Goal: Task Accomplishment & Management: Use online tool/utility

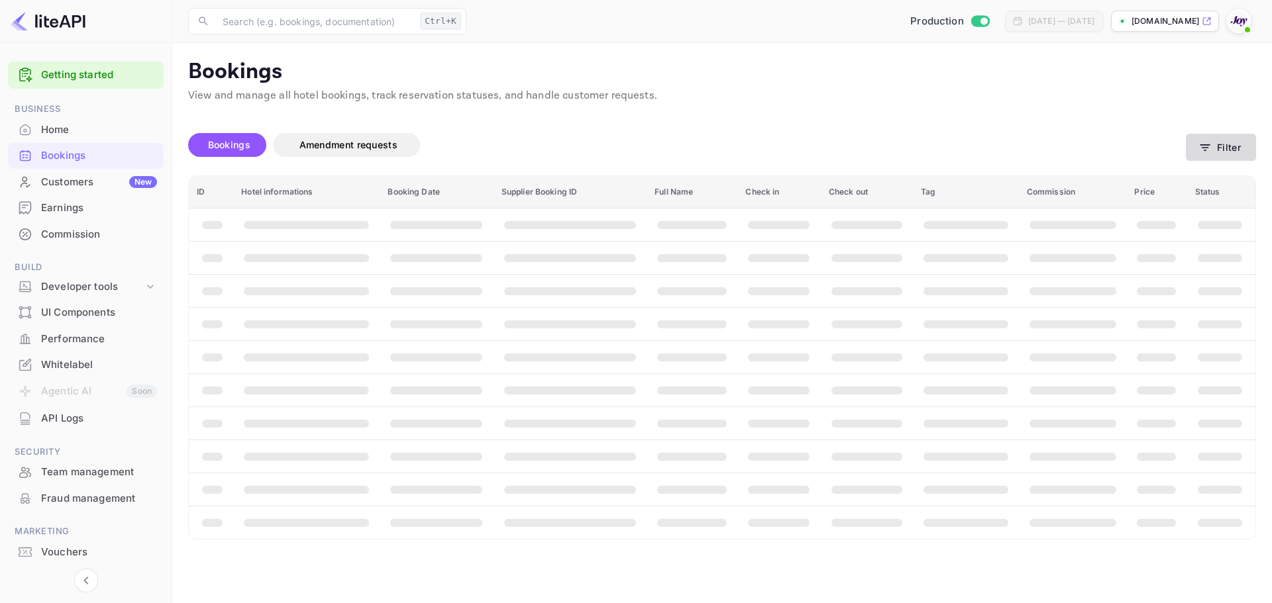
click at [1226, 142] on button "Filter" at bounding box center [1221, 147] width 70 height 27
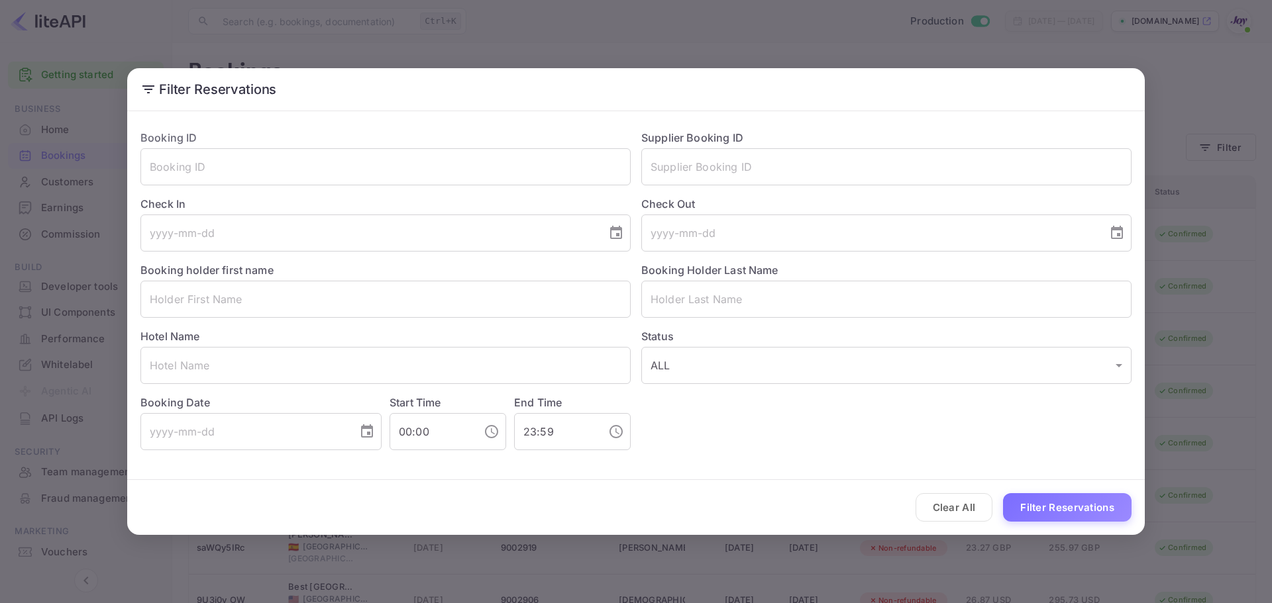
click at [893, 113] on div "Filter Reservations Booking ID ​ Supplier Booking ID ​ Check In ​ Check Out ​ B…" at bounding box center [635, 301] width 1017 height 467
click at [952, 518] on button "Clear All" at bounding box center [953, 507] width 77 height 28
